Goal: Use online tool/utility: Use online tool/utility

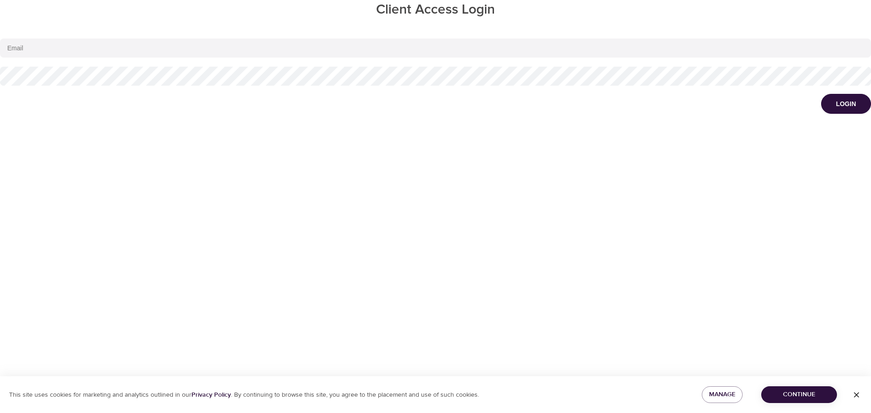
type input "[EMAIL_ADDRESS][DOMAIN_NAME]"
click at [814, 396] on span "Continue" at bounding box center [798, 394] width 61 height 11
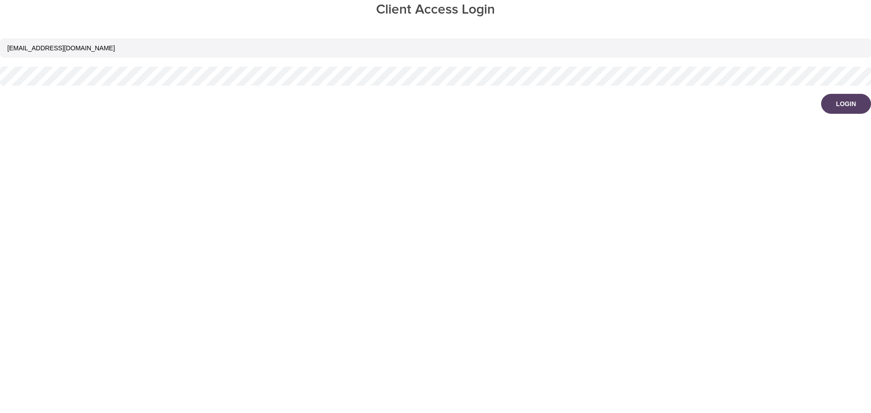
click at [851, 107] on div "Login" at bounding box center [846, 103] width 20 height 9
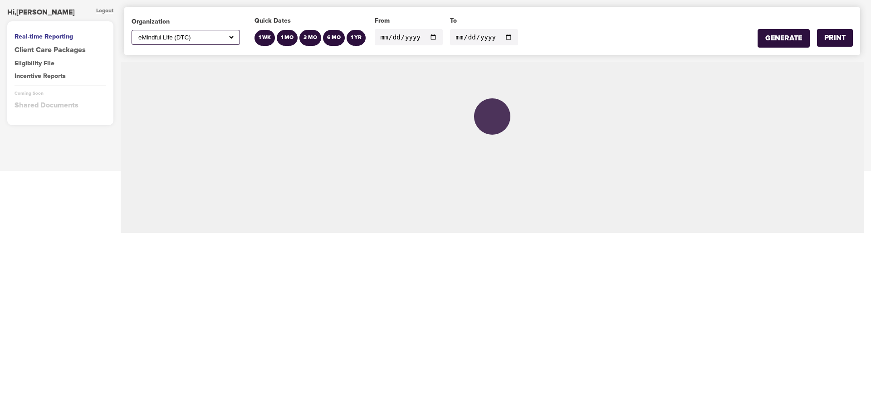
click at [231, 37] on select "All ABC Corp ADM AECOM Aetna AFCU [PERSON_NAME], Inc Alltrust Employees Alltrus…" at bounding box center [186, 38] width 98 height 8
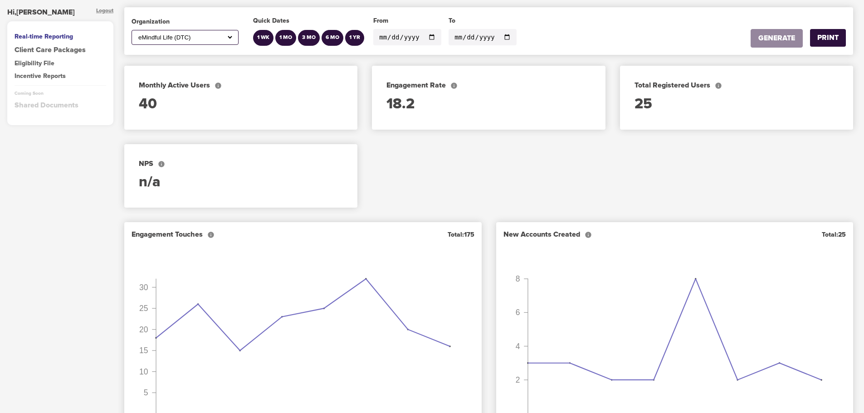
select select "700"
click at [137, 34] on select "All ABC Corp ADM AECOM Aetna AFCU [PERSON_NAME], Inc Alltrust Employees Alltrus…" at bounding box center [185, 38] width 97 height 8
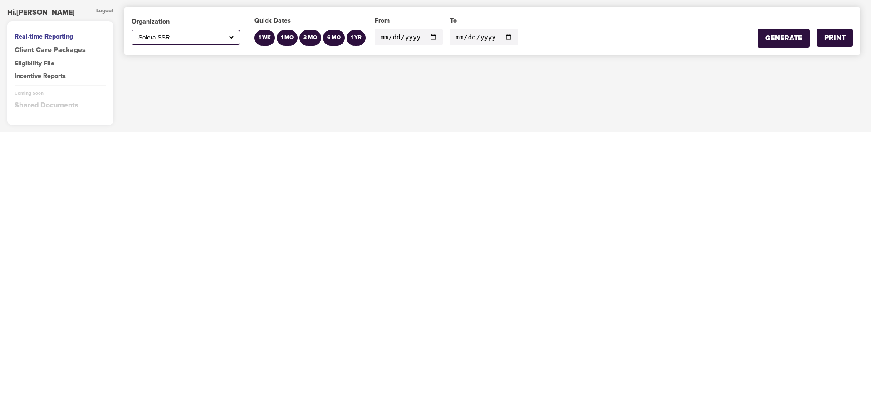
click at [431, 39] on input "[DATE]" at bounding box center [409, 37] width 68 height 16
click at [792, 39] on div "GENERATE" at bounding box center [783, 38] width 37 height 10
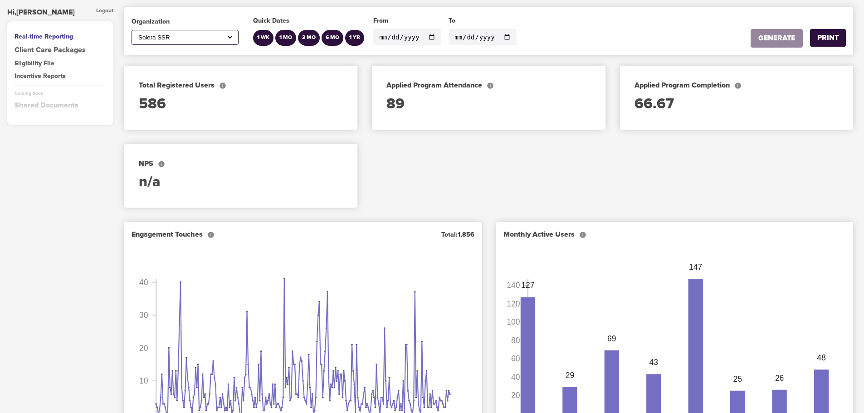
click at [429, 36] on input "[DATE]" at bounding box center [407, 37] width 68 height 16
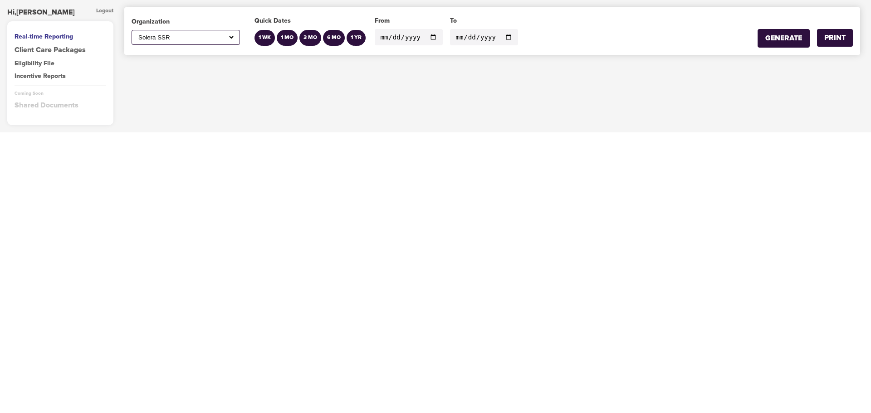
type input "[DATE]"
click at [501, 39] on input "[DATE]" at bounding box center [484, 37] width 68 height 16
click at [786, 36] on div "GENERATE" at bounding box center [783, 38] width 37 height 10
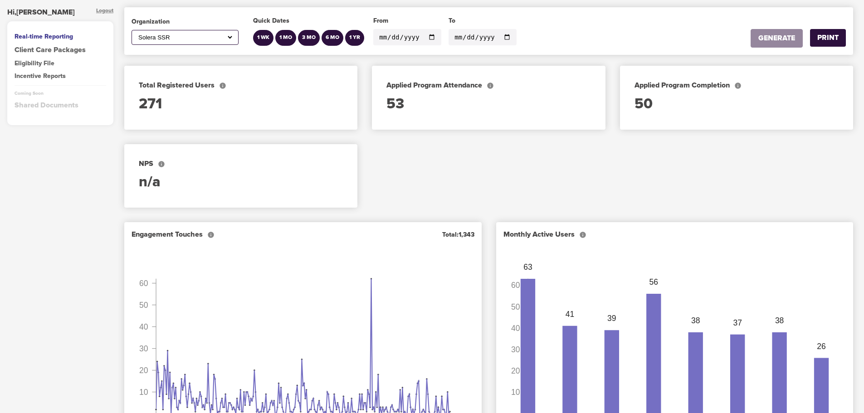
click at [501, 38] on input "[DATE]" at bounding box center [483, 37] width 68 height 16
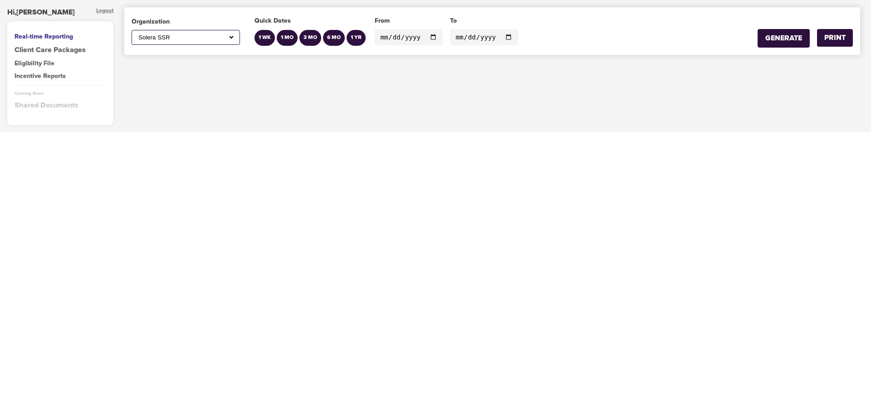
type input "[DATE]"
click at [784, 35] on div "GENERATE" at bounding box center [783, 38] width 37 height 10
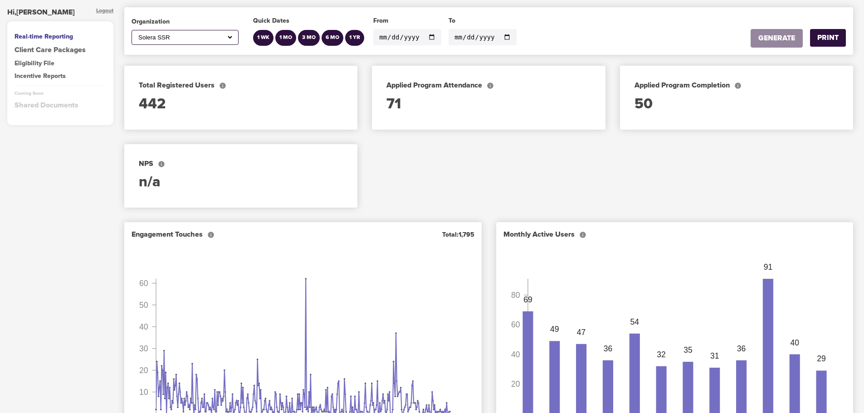
click at [229, 39] on select "All ABC Corp ADM AECOM Aetna AFCU [PERSON_NAME], Inc Alltrust Employees Alltrus…" at bounding box center [185, 38] width 97 height 8
select select "597"
click at [137, 34] on select "All ABC Corp ADM AECOM Aetna AFCU [PERSON_NAME], Inc Alltrust Employees Alltrus…" at bounding box center [185, 38] width 97 height 8
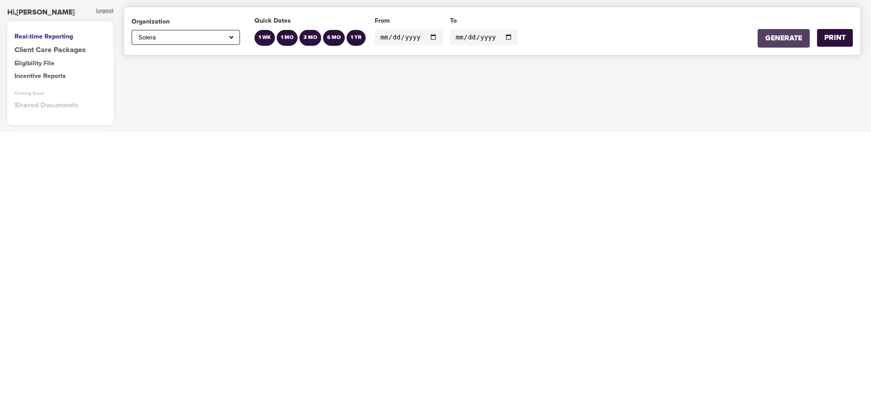
click at [797, 36] on div "GENERATE" at bounding box center [783, 38] width 37 height 10
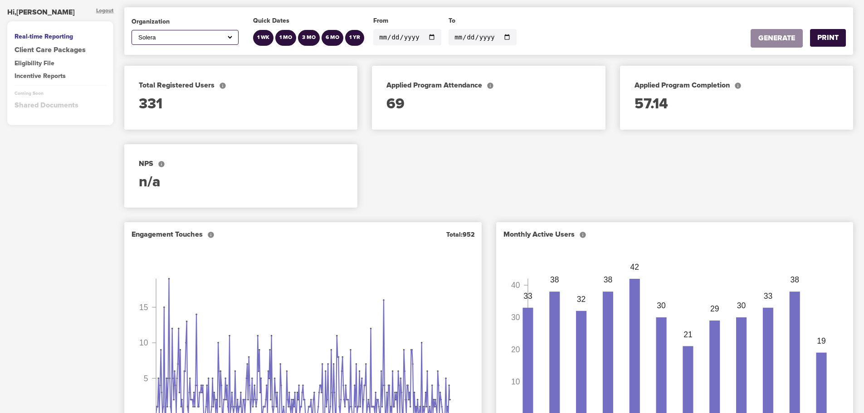
click at [429, 38] on input "[DATE]" at bounding box center [407, 37] width 68 height 16
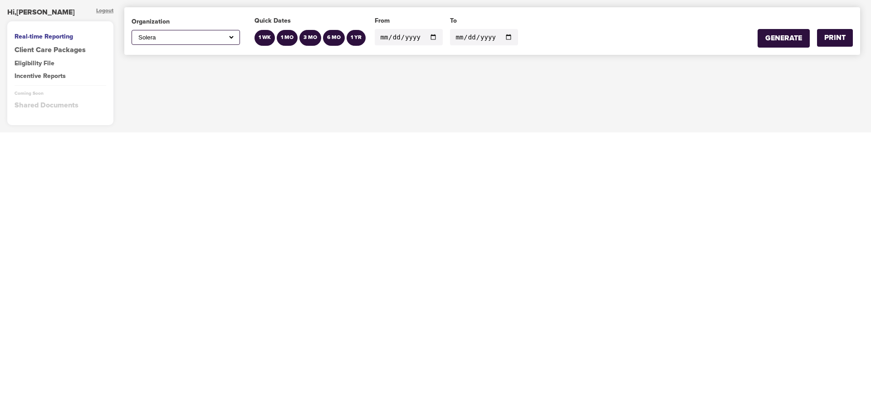
type input "[DATE]"
click at [500, 37] on input "[DATE]" at bounding box center [484, 37] width 68 height 16
type input "[DATE]"
click at [785, 33] on button "GENERATE" at bounding box center [783, 38] width 52 height 19
